Goal: Task Accomplishment & Management: Use online tool/utility

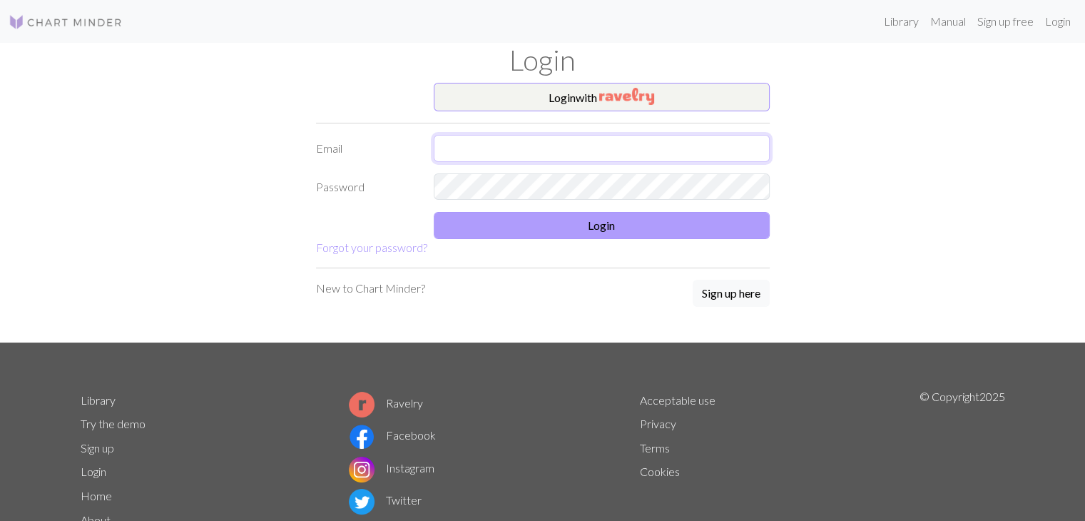
type input "[EMAIL_ADDRESS][DOMAIN_NAME]"
click at [582, 228] on button "Login" at bounding box center [602, 225] width 336 height 27
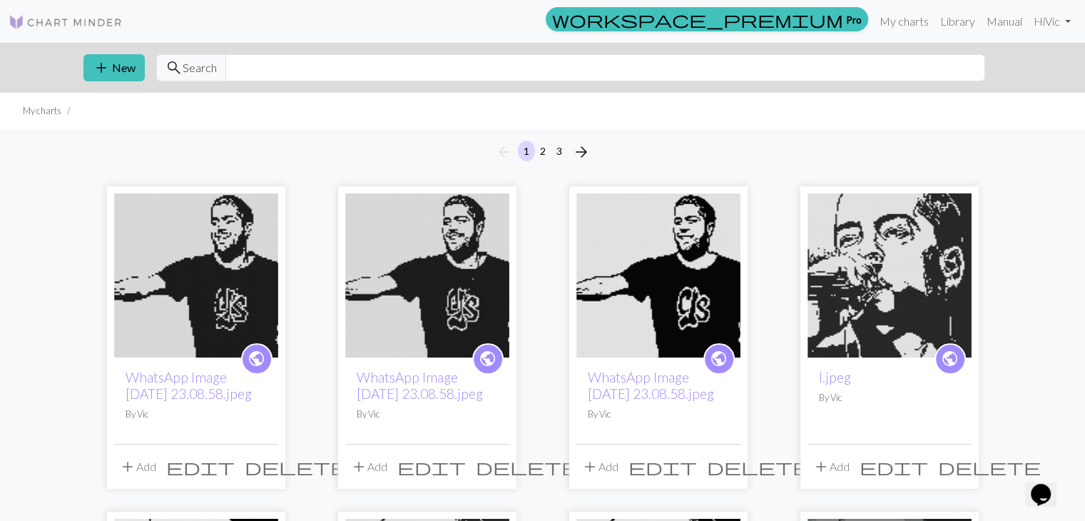
click at [629, 250] on img at bounding box center [658, 275] width 164 height 164
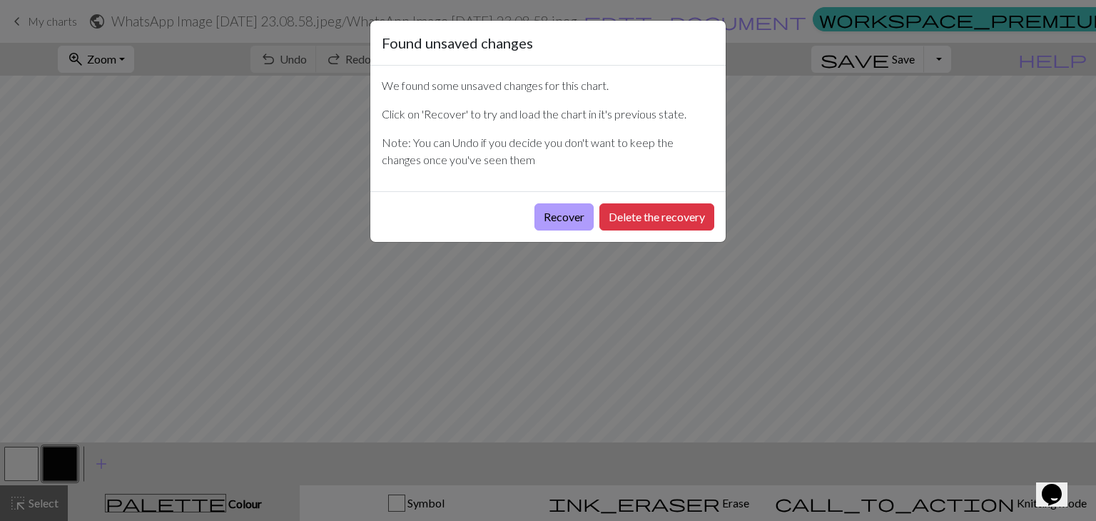
click at [537, 215] on button "Recover" at bounding box center [563, 216] width 59 height 27
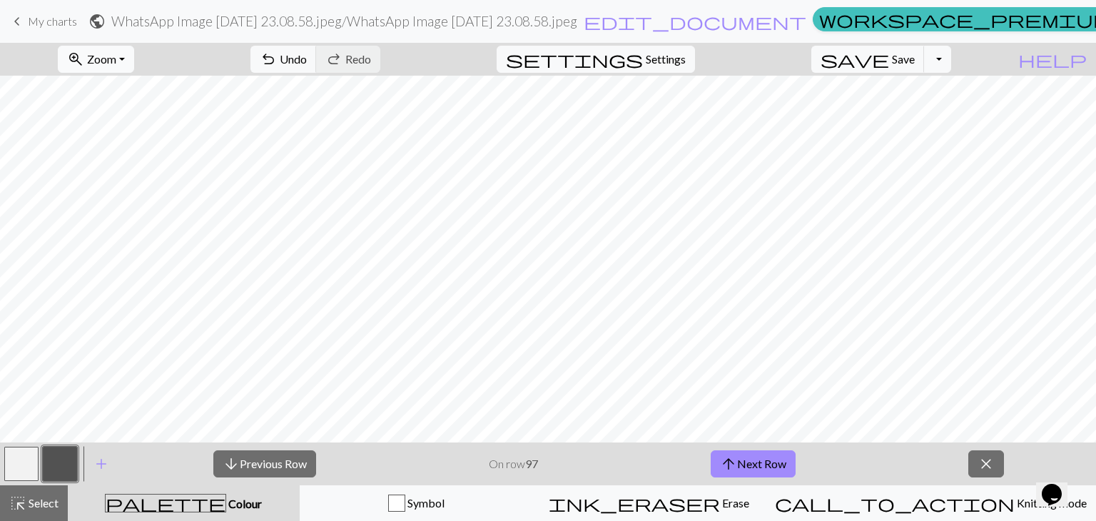
click at [116, 60] on span "Zoom" at bounding box center [101, 59] width 29 height 14
click at [131, 136] on button "Fit height" at bounding box center [115, 136] width 113 height 23
click at [765, 466] on button "arrow_upward Next Row" at bounding box center [753, 463] width 85 height 27
click at [737, 463] on button "arrow_upward Next Row" at bounding box center [753, 463] width 85 height 27
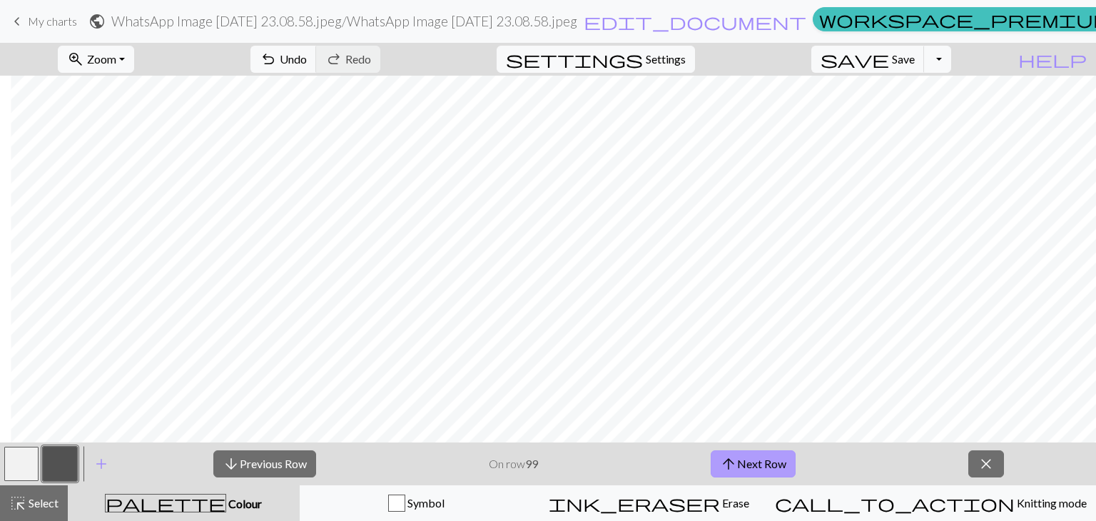
click at [782, 461] on button "arrow_upward Next Row" at bounding box center [753, 463] width 85 height 27
click at [773, 460] on button "arrow_upward Next Row" at bounding box center [755, 463] width 85 height 27
